Goal: Task Accomplishment & Management: Use online tool/utility

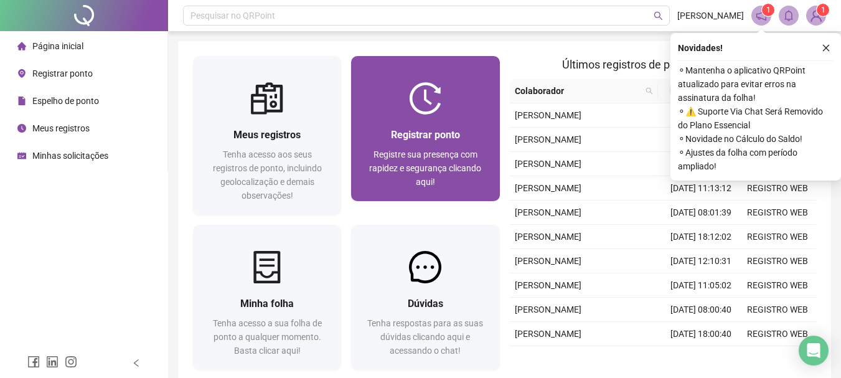
click at [441, 150] on span "Registre sua presença com rapidez e segurança clicando aqui!" at bounding box center [425, 167] width 112 height 37
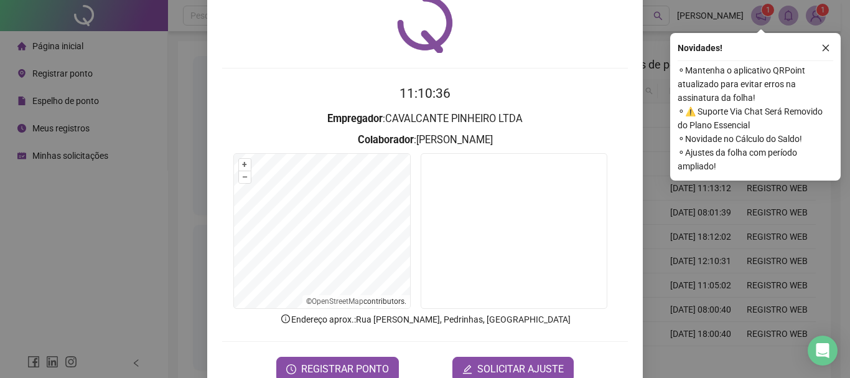
scroll to position [62, 0]
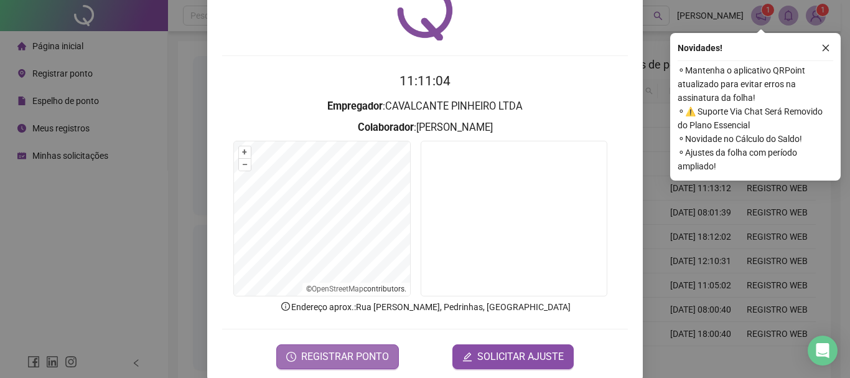
click at [365, 361] on span "REGISTRAR PONTO" at bounding box center [345, 356] width 88 height 15
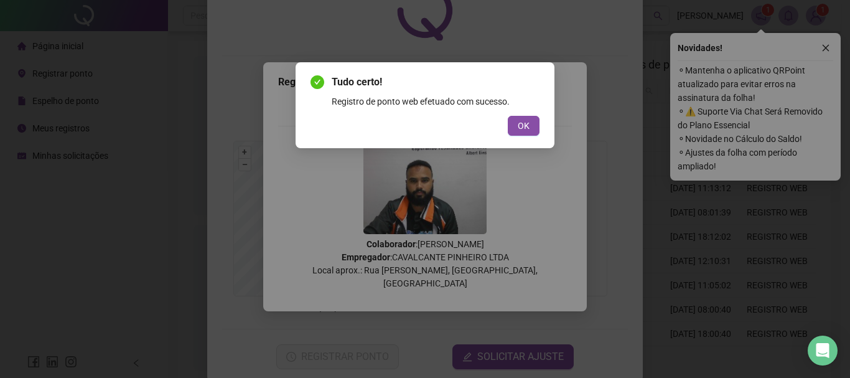
click at [530, 113] on div "Tudo certo! Registro de ponto web efetuado com sucesso. OK" at bounding box center [424, 105] width 229 height 61
click at [530, 119] on button "OK" at bounding box center [524, 126] width 32 height 20
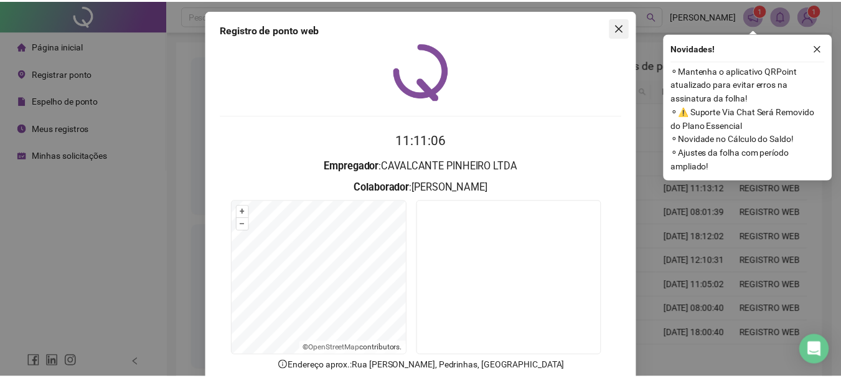
scroll to position [0, 0]
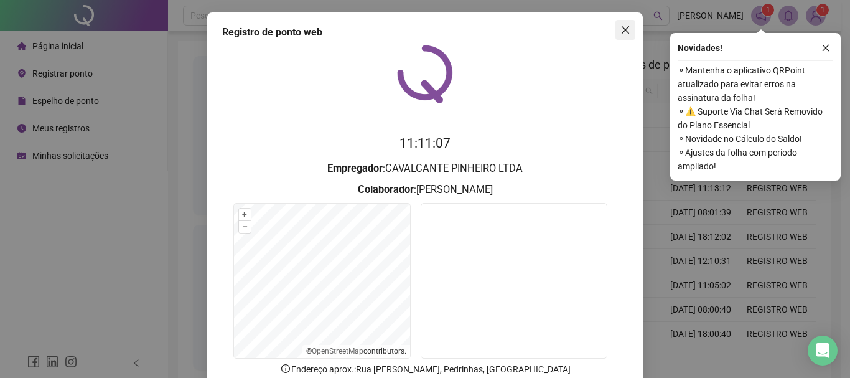
click at [622, 23] on button "Close" at bounding box center [625, 30] width 20 height 20
